Goal: Information Seeking & Learning: Understand process/instructions

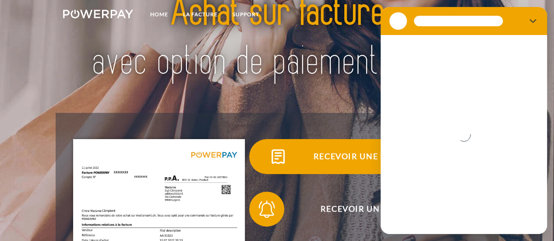
scroll to position [131, 0]
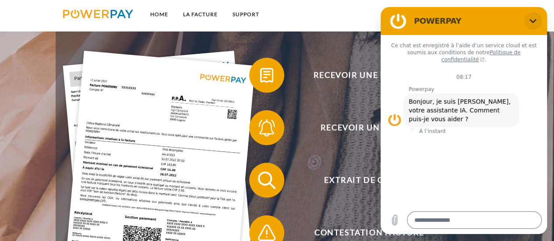
click at [533, 18] on icon "Fermer" at bounding box center [532, 21] width 7 height 7
type textarea "*"
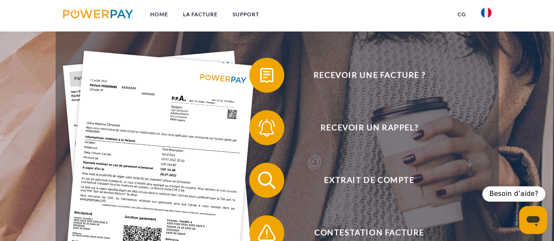
scroll to position [0, 0]
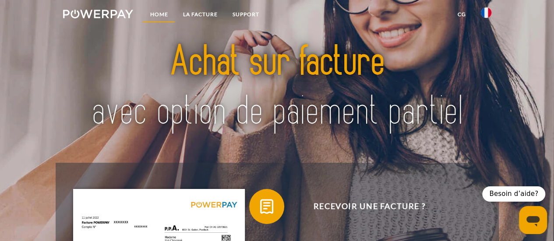
click at [158, 10] on link "Home" at bounding box center [158, 15] width 33 height 16
click at [106, 13] on img at bounding box center [98, 14] width 70 height 9
click at [154, 16] on link "Home" at bounding box center [158, 15] width 33 height 16
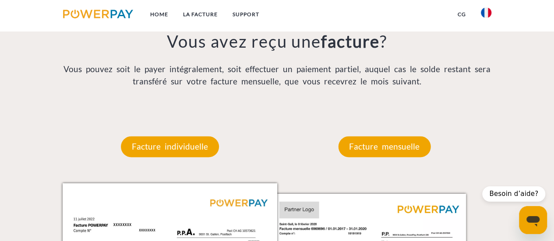
scroll to position [700, 0]
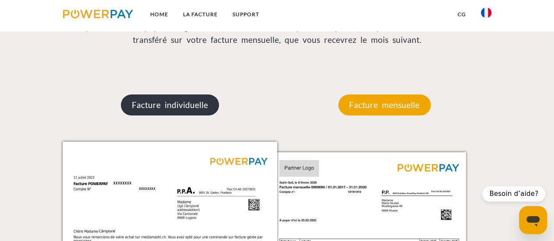
click at [199, 104] on p "Facture individuelle" at bounding box center [170, 105] width 98 height 21
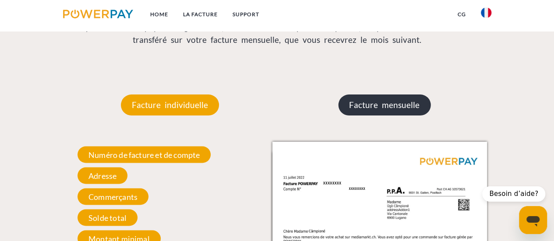
click at [384, 99] on p "Facture mensuelle" at bounding box center [384, 105] width 92 height 21
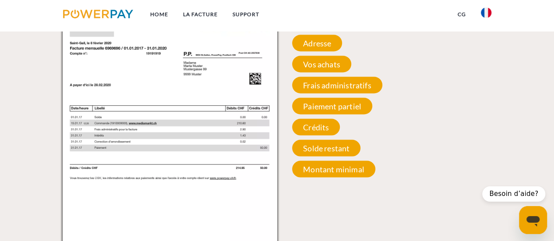
scroll to position [788, 0]
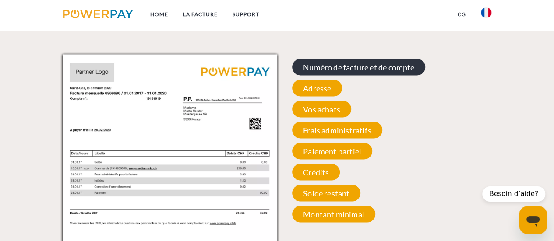
click at [340, 69] on span "Numéro de facture et de compte" at bounding box center [358, 67] width 133 height 17
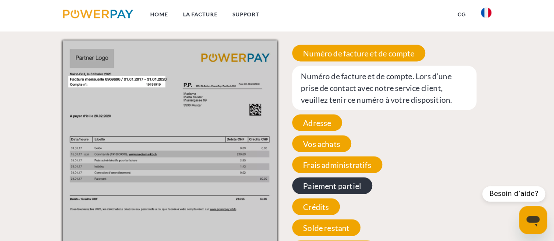
scroll to position [700, 0]
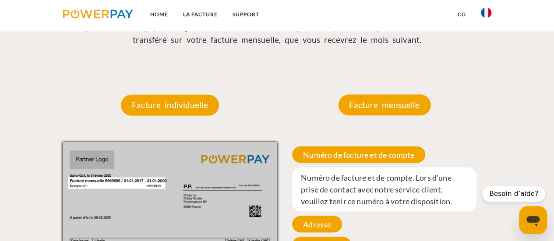
click at [367, 195] on span "Numéro de facture et de compte. Lors d’une prise de contact avec notre service …" at bounding box center [384, 189] width 184 height 44
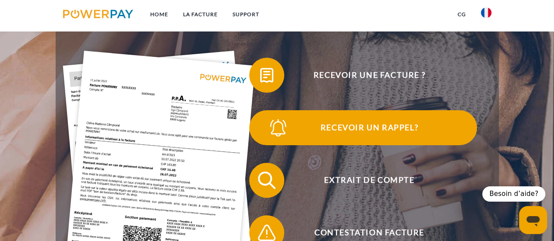
scroll to position [175, 0]
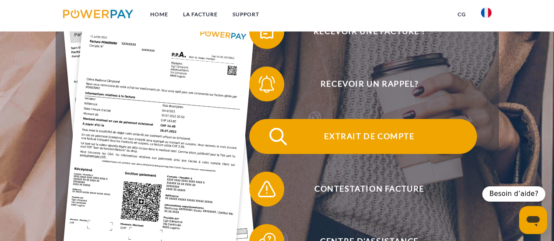
click at [351, 144] on span "Extrait de compte" at bounding box center [369, 136] width 214 height 35
